Goal: Information Seeking & Learning: Learn about a topic

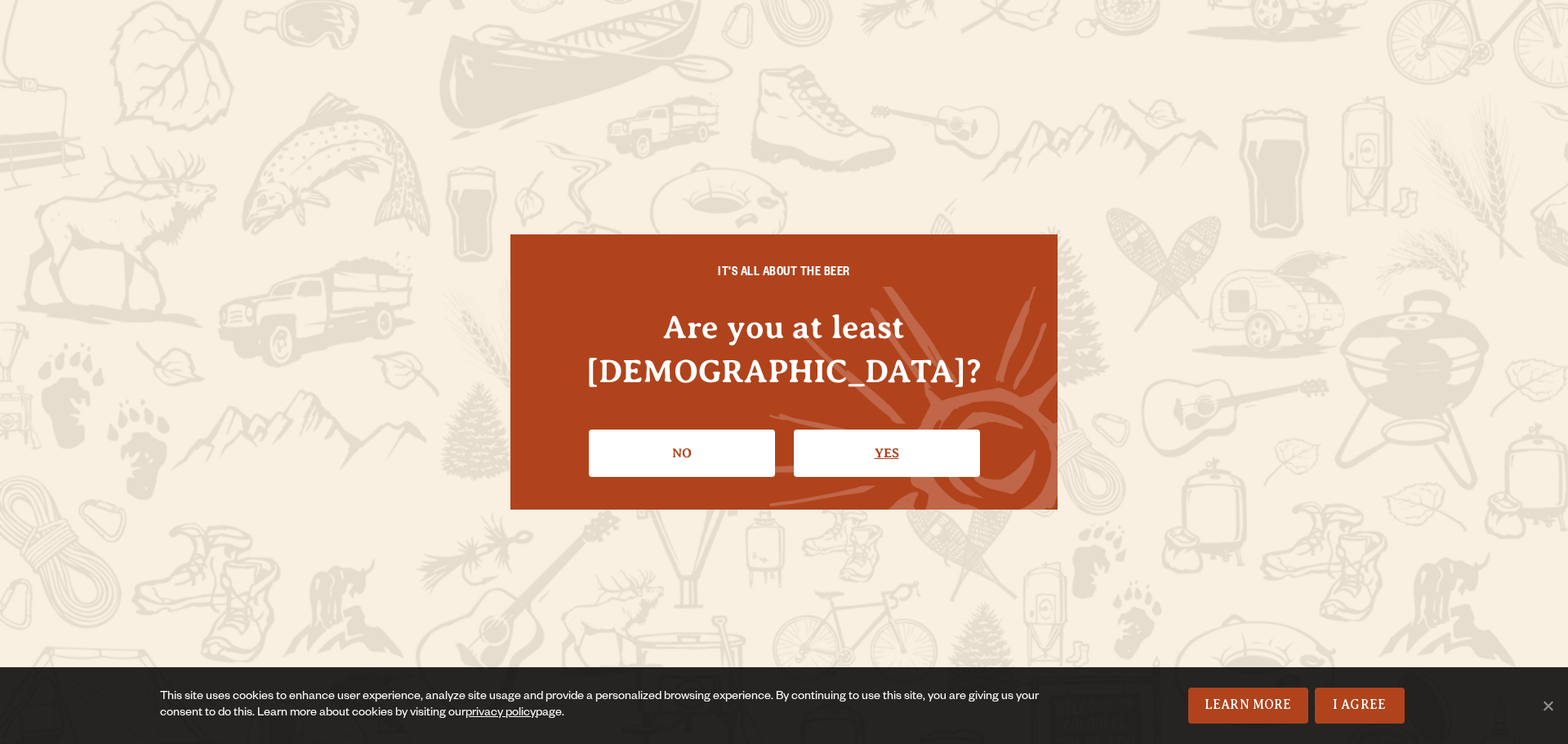
click at [894, 444] on link "Yes" at bounding box center [887, 453] width 187 height 47
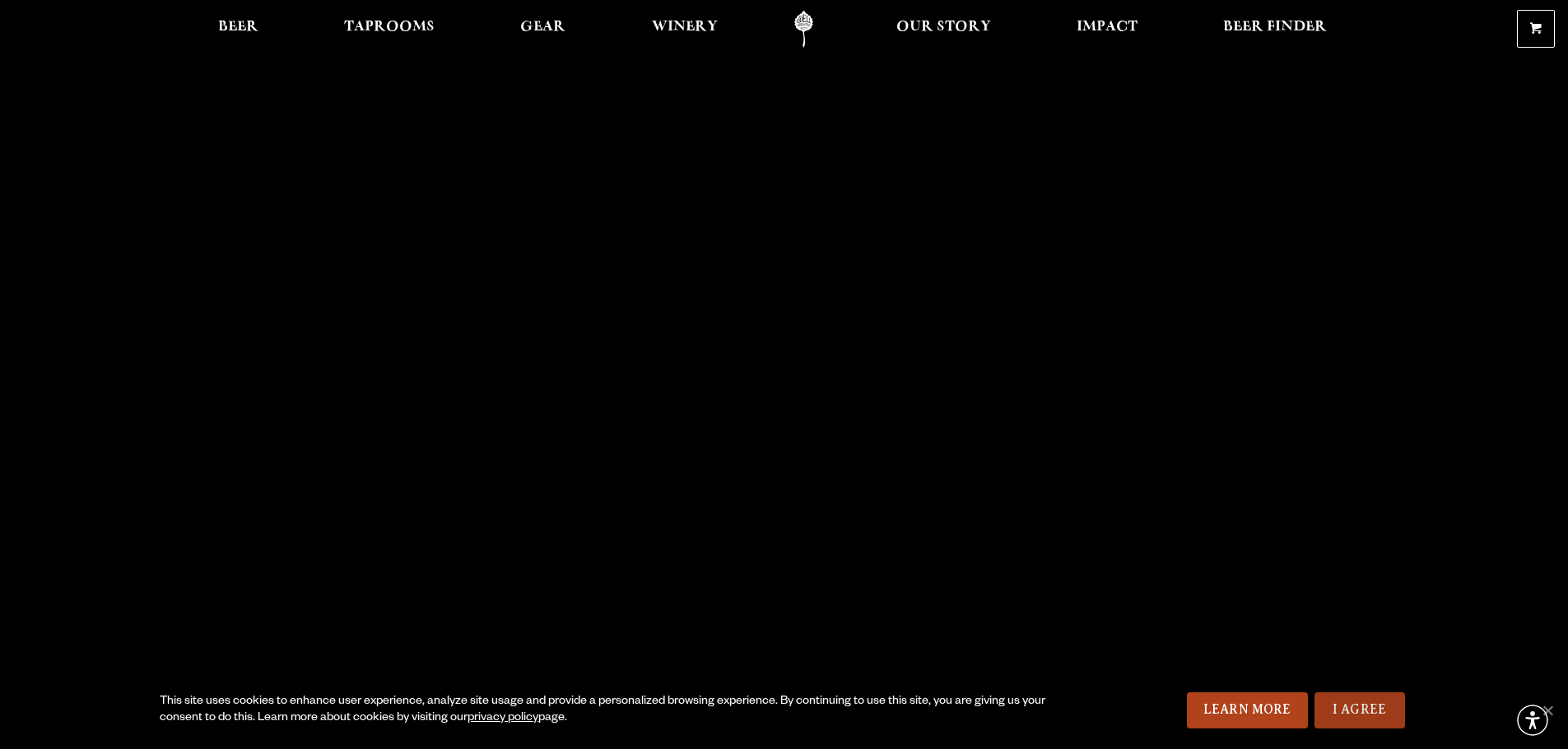
click at [1361, 715] on link "I Agree" at bounding box center [1359, 711] width 91 height 36
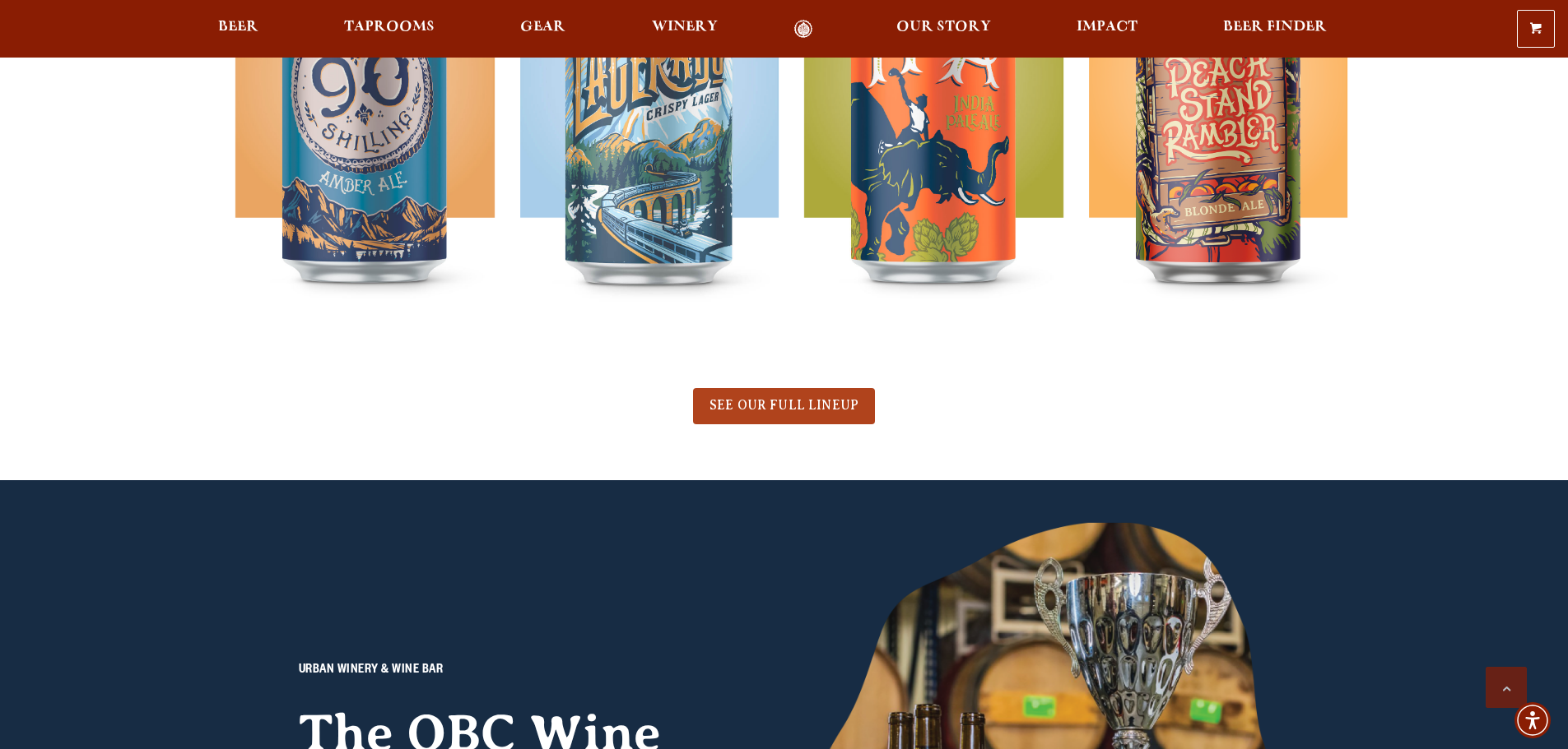
scroll to position [741, 0]
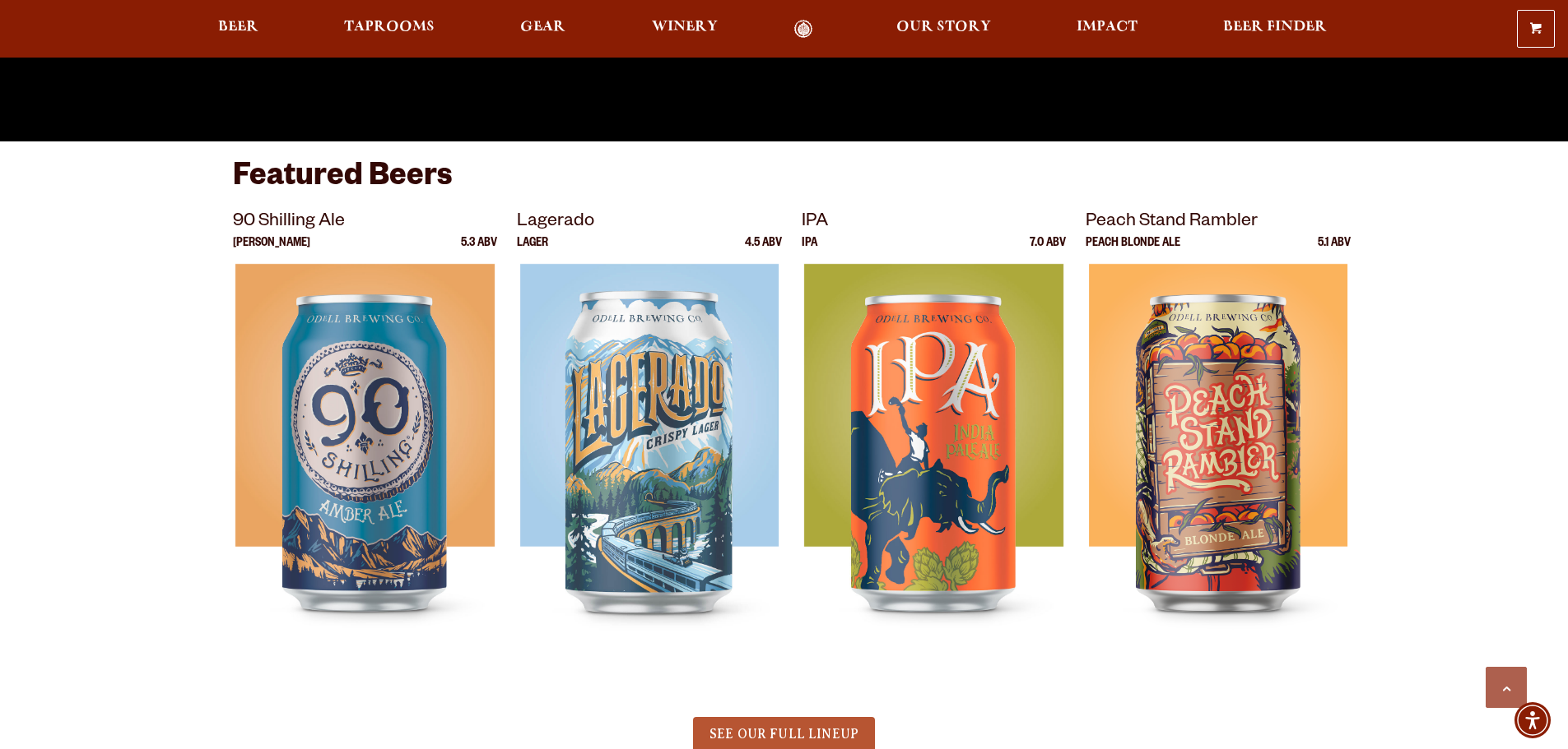
click at [763, 739] on span "SEE OUR FULL LINEUP" at bounding box center [783, 735] width 149 height 15
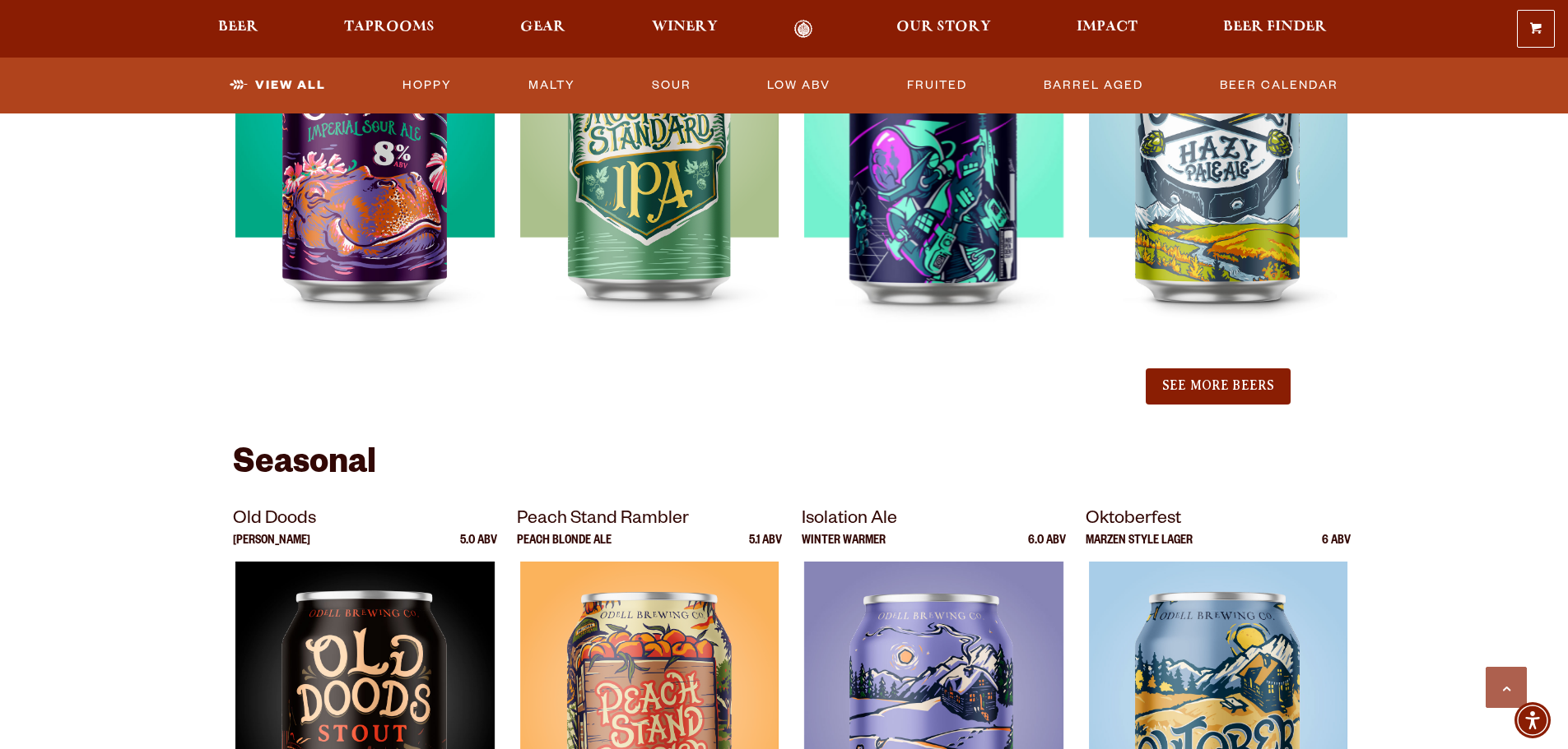
scroll to position [1893, 0]
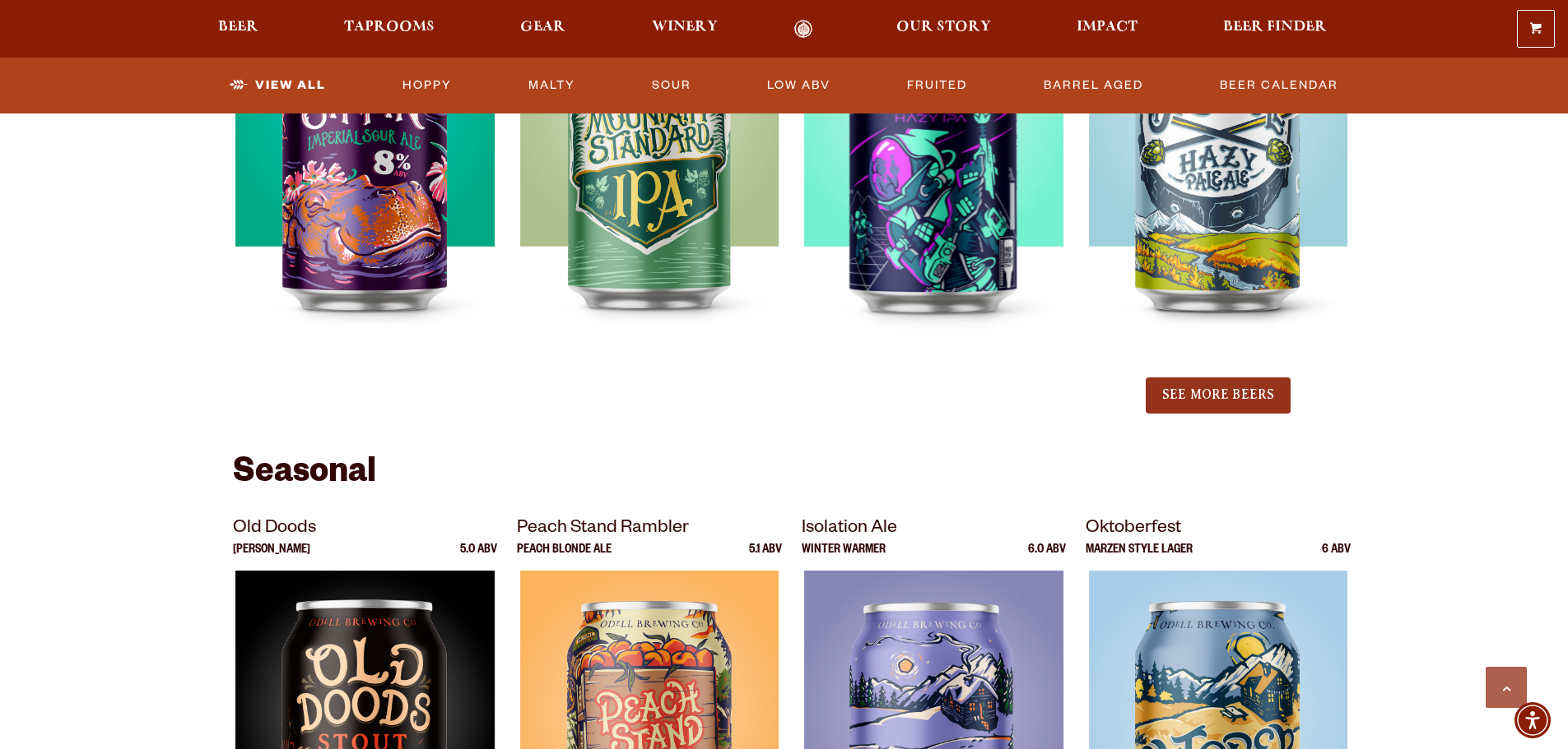
click at [1226, 397] on button "See More Beers" at bounding box center [1218, 396] width 145 height 36
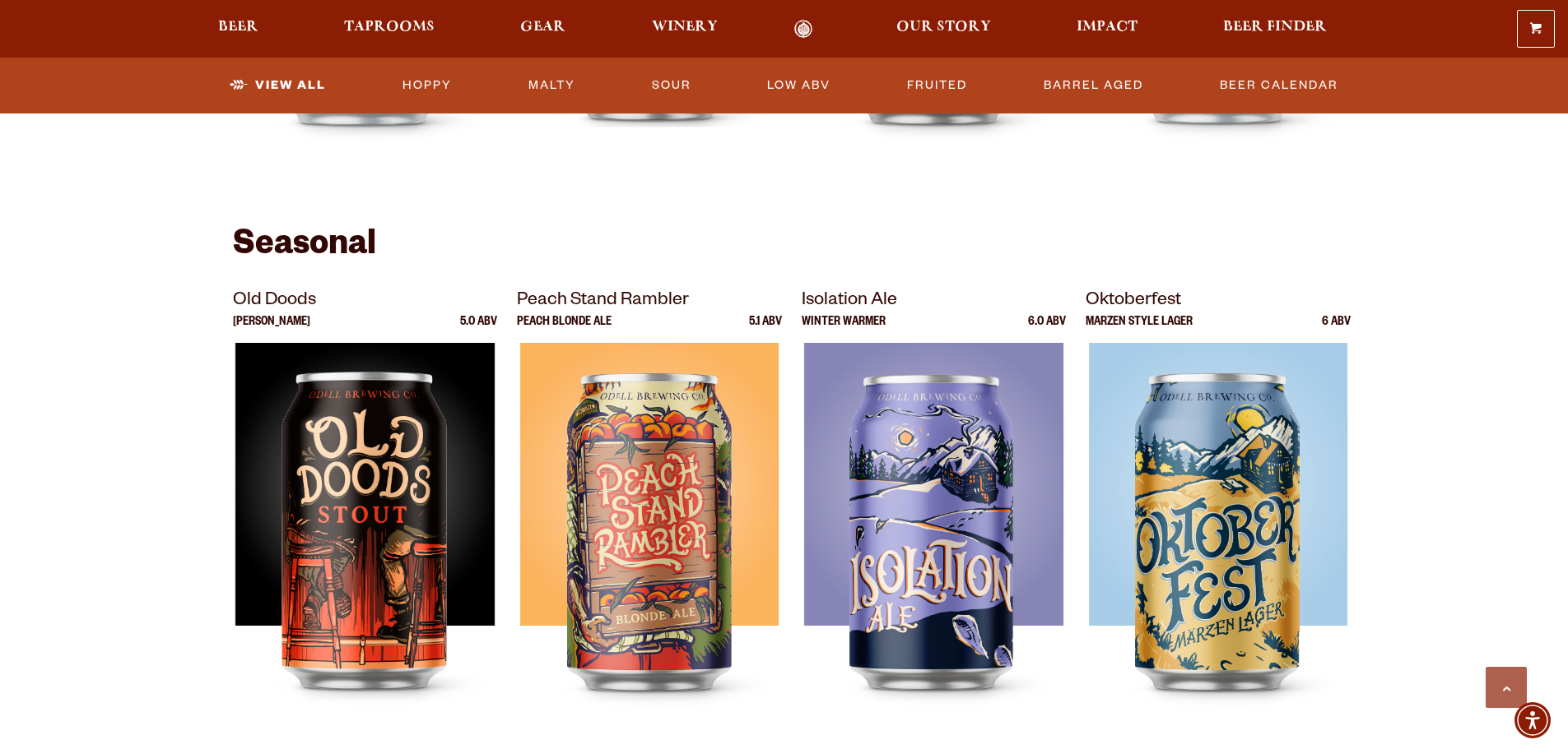
scroll to position [2455, 0]
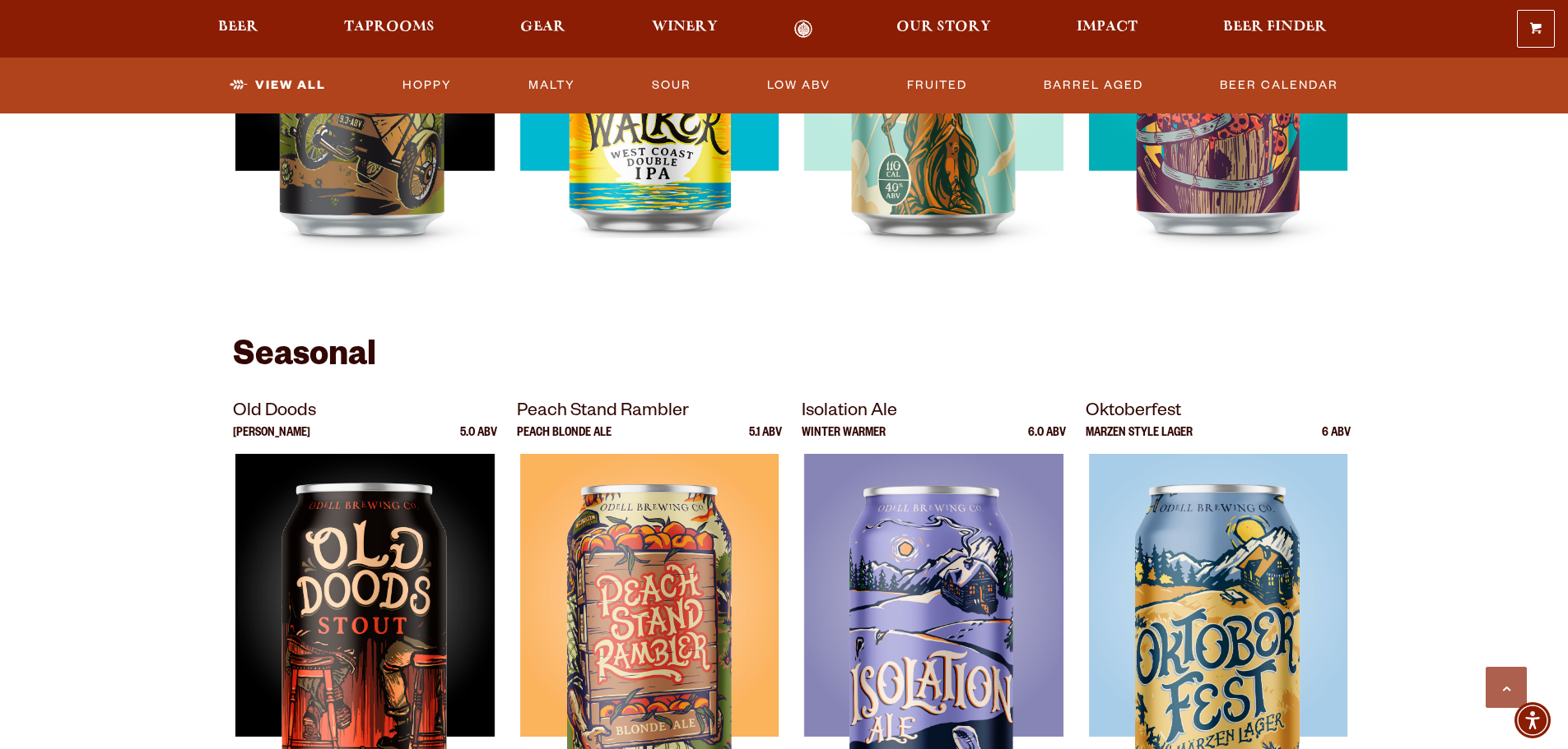
click at [167, 267] on section "Showing: 24 Beers Year Round [GEOGRAPHIC_DATA] Lager 4.7 ABV 90 Shilling Ale IPA" at bounding box center [784, 128] width 1568 height 3740
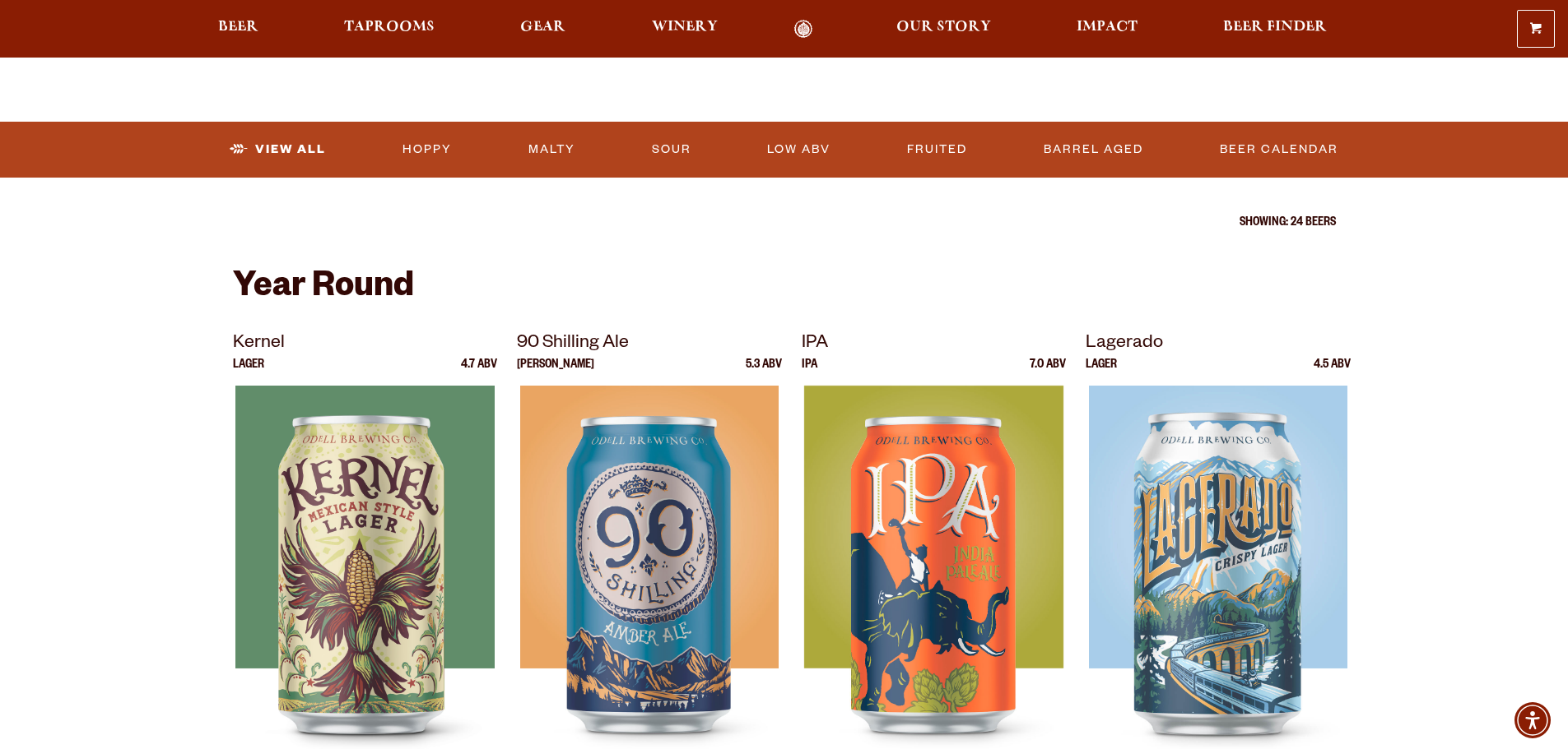
scroll to position [303, 0]
